Goal: Task Accomplishment & Management: Complete application form

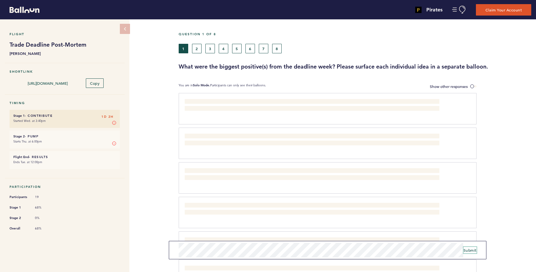
click at [471, 249] on span "Submit" at bounding box center [469, 250] width 13 height 5
click at [473, 250] on span "Submit" at bounding box center [469, 250] width 13 height 5
click at [474, 252] on span "Submit" at bounding box center [469, 252] width 13 height 5
click at [197, 48] on button "2" at bounding box center [197, 49] width 10 height 10
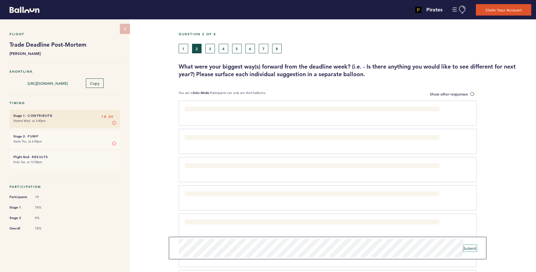
click at [474, 248] on span "Submit" at bounding box center [469, 248] width 13 height 5
click at [471, 249] on span "Submit" at bounding box center [469, 250] width 13 height 5
click at [210, 51] on button "3" at bounding box center [210, 49] width 10 height 10
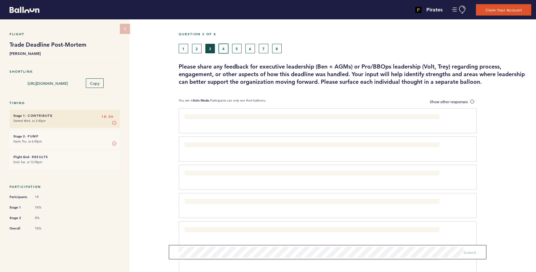
click at [224, 50] on button "4" at bounding box center [224, 49] width 10 height 10
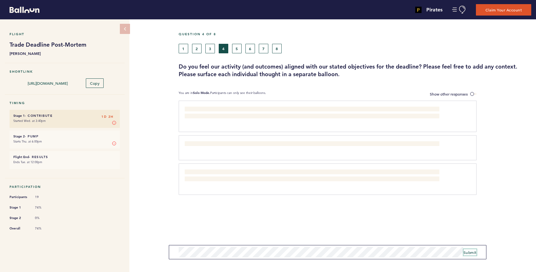
click at [473, 252] on span "Submit" at bounding box center [469, 252] width 13 height 5
click at [235, 50] on button "5" at bounding box center [237, 49] width 10 height 10
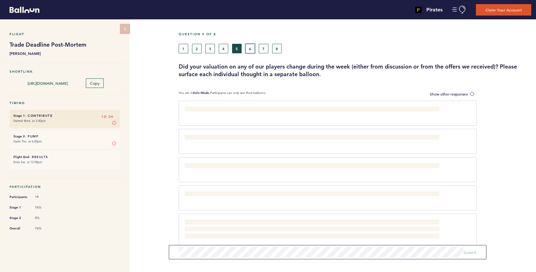
click at [249, 48] on button "6" at bounding box center [250, 49] width 10 height 10
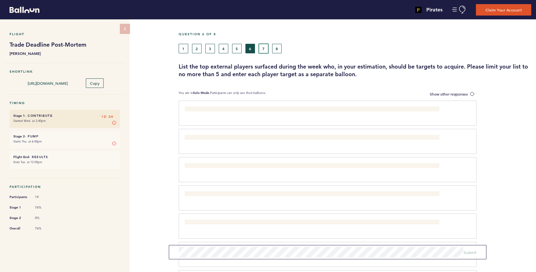
click at [264, 47] on button "7" at bounding box center [264, 49] width 10 height 10
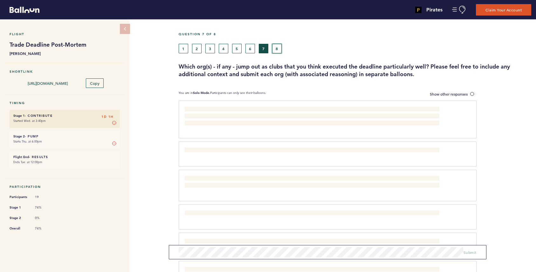
click at [278, 49] on button "8" at bounding box center [277, 49] width 10 height 10
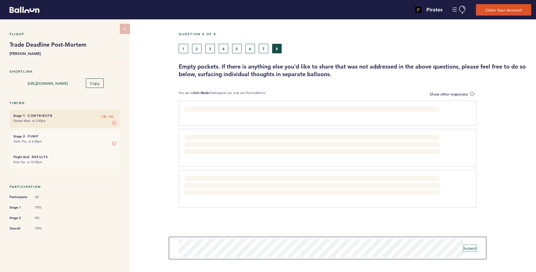
click at [472, 246] on span "Submit" at bounding box center [469, 248] width 13 height 5
